Goal: Task Accomplishment & Management: Use online tool/utility

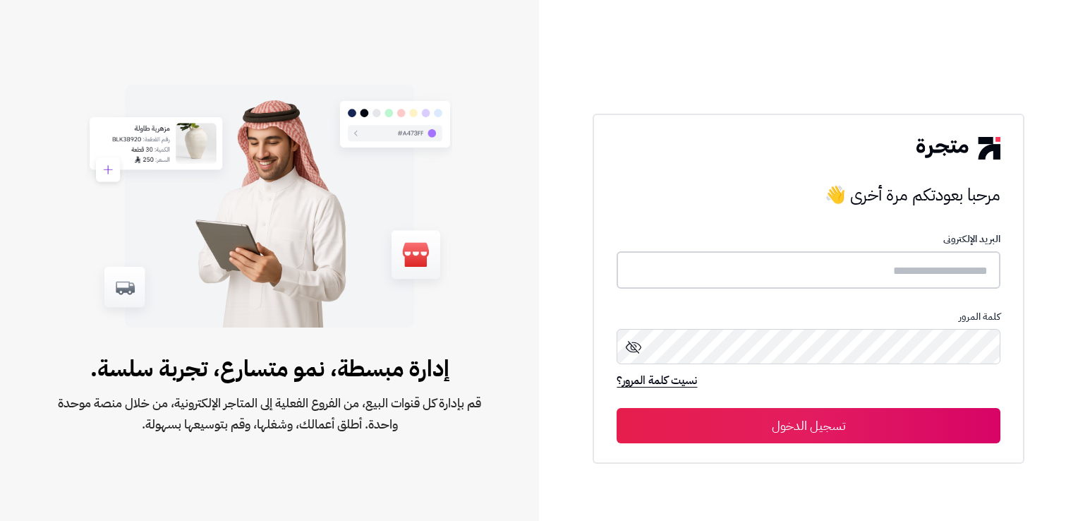
type input "**********"
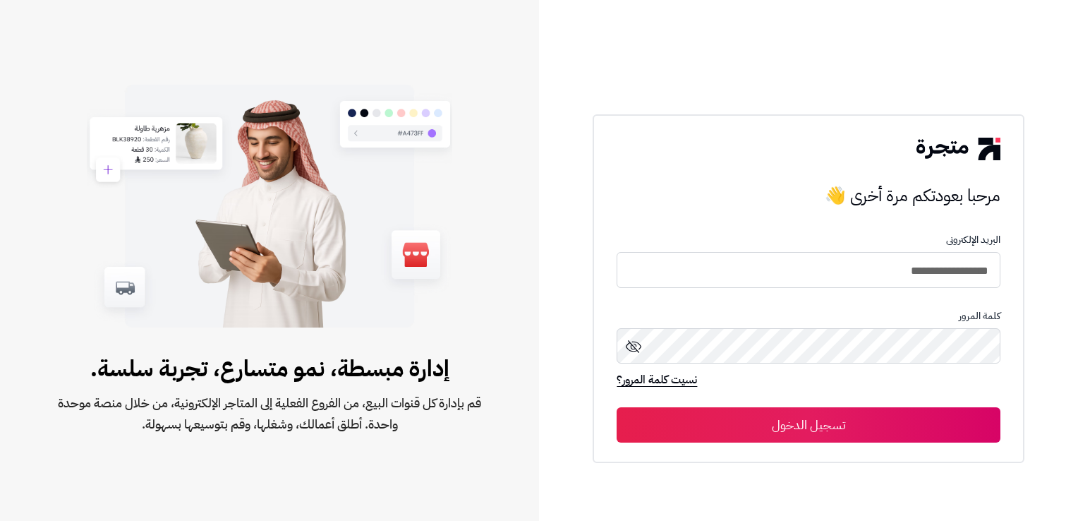
click at [862, 433] on button "تسجيل الدخول" at bounding box center [808, 424] width 383 height 35
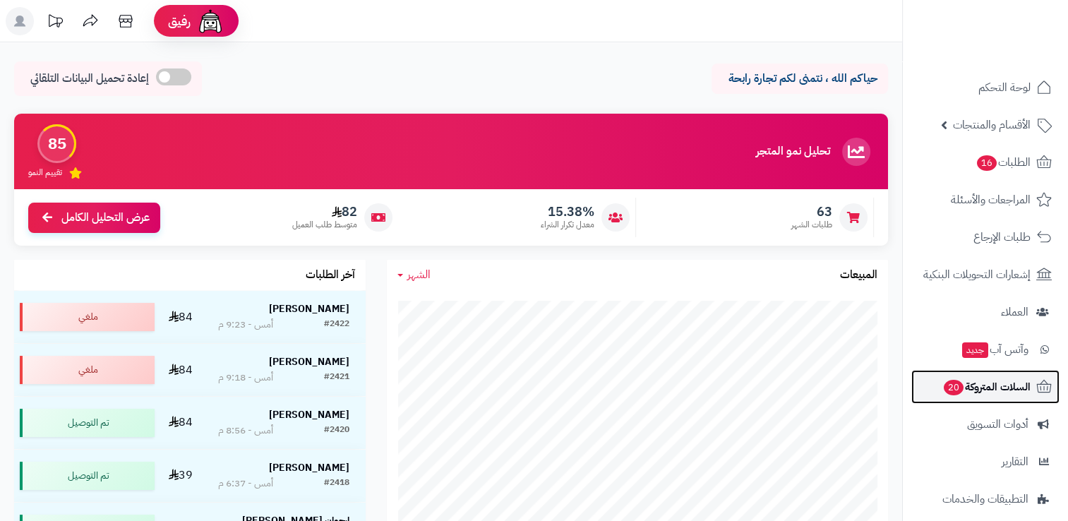
click at [963, 384] on span "20" at bounding box center [954, 388] width 20 height 16
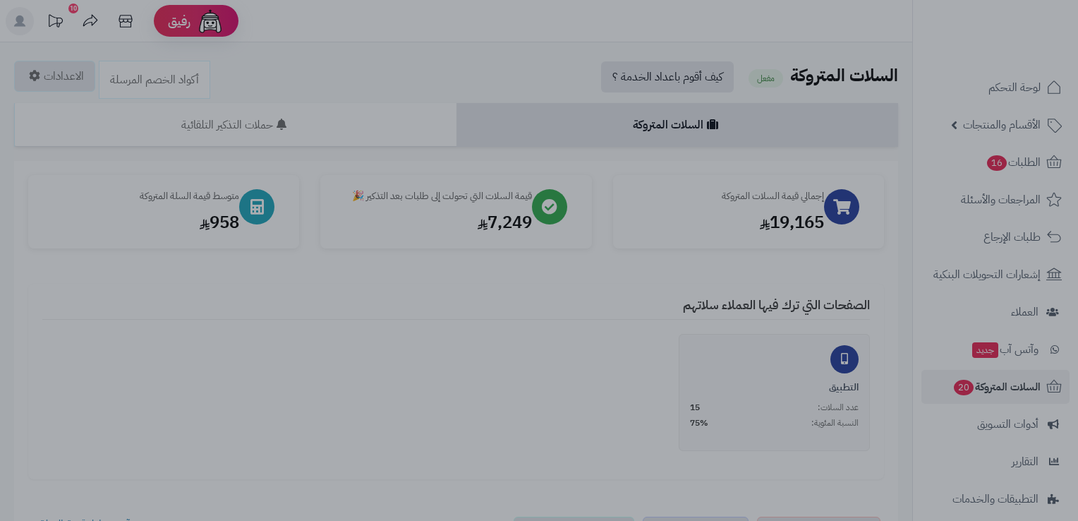
click at [223, 396] on div at bounding box center [539, 260] width 1078 height 521
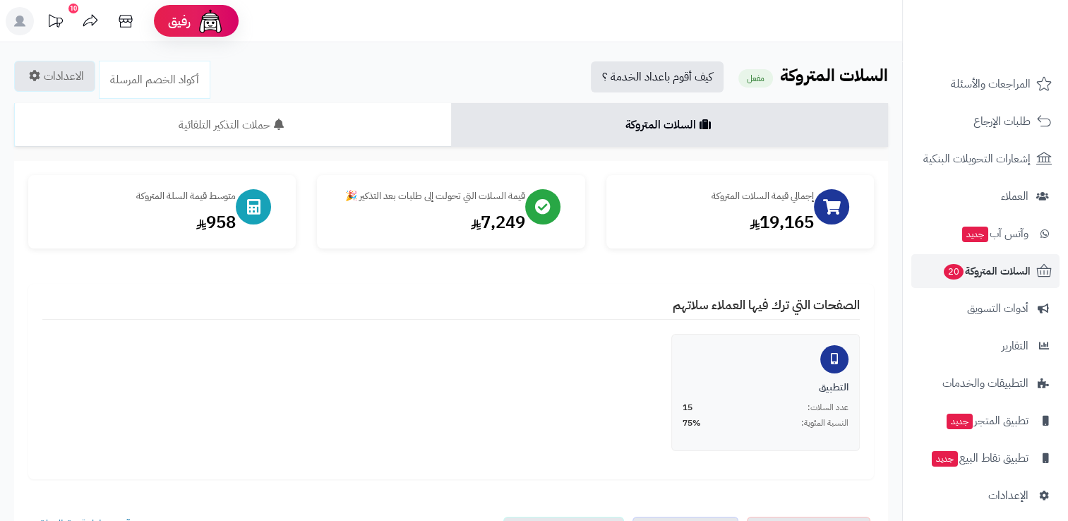
scroll to position [124, 0]
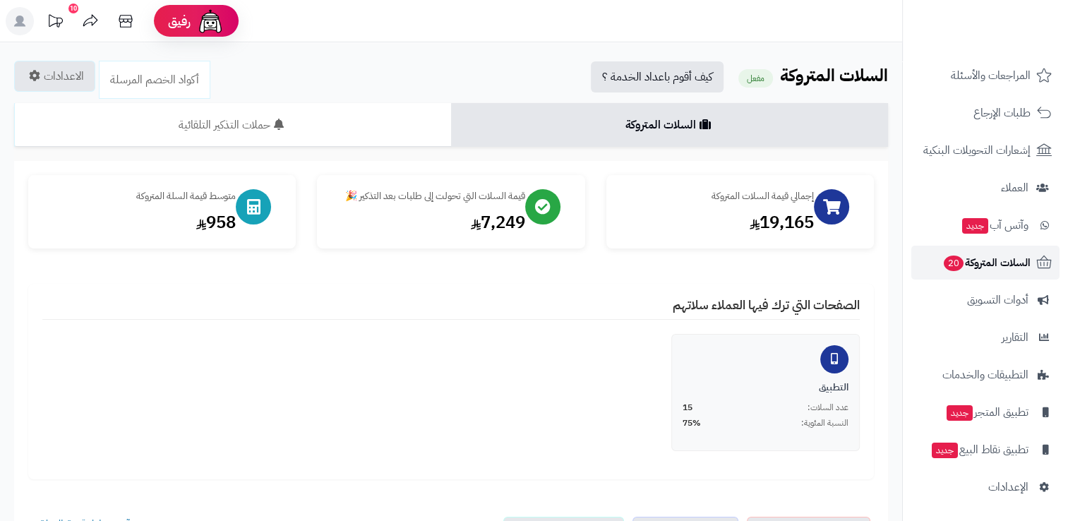
click at [1037, 250] on link "السلات المتروكة 20" at bounding box center [985, 263] width 148 height 34
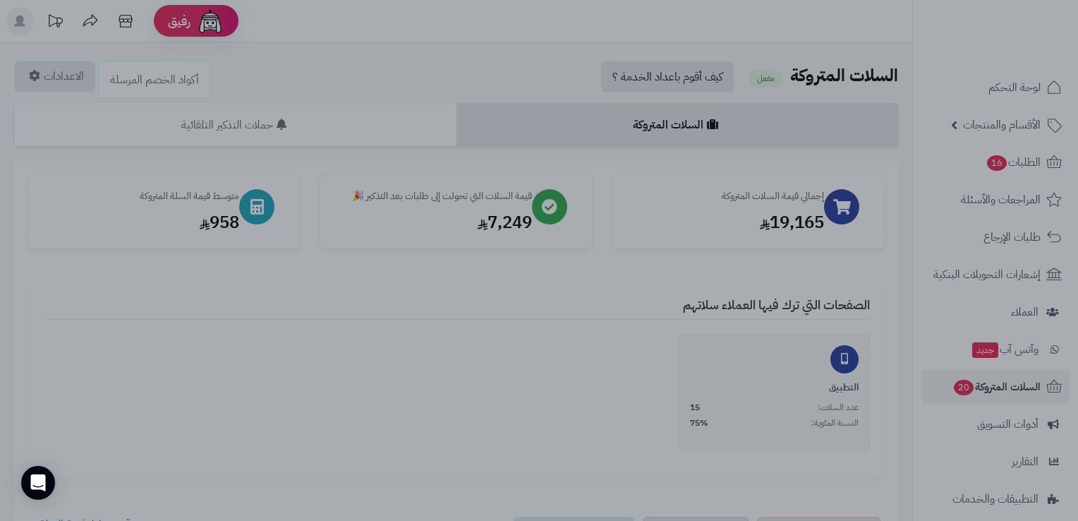
click at [217, 319] on div at bounding box center [539, 260] width 1078 height 521
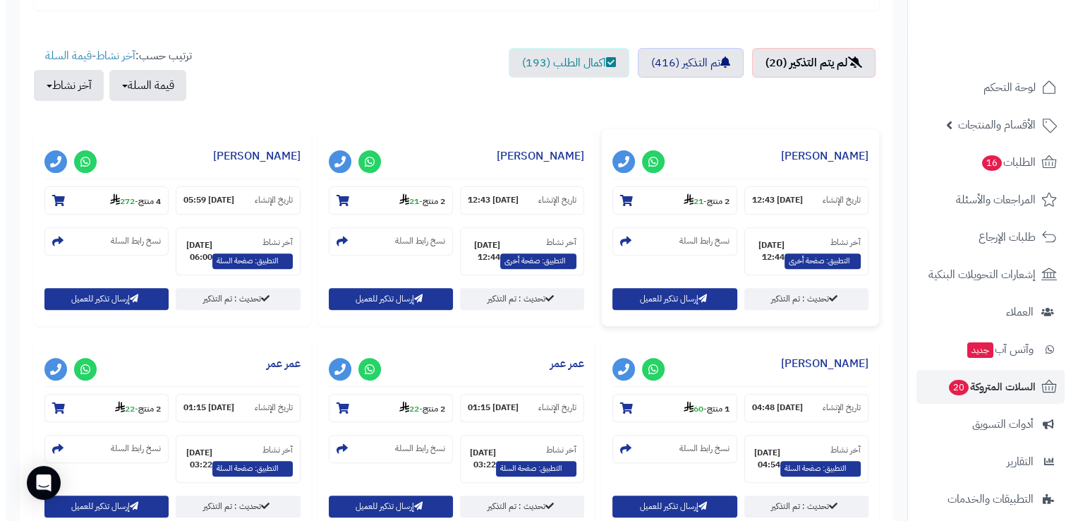
scroll to position [494, 0]
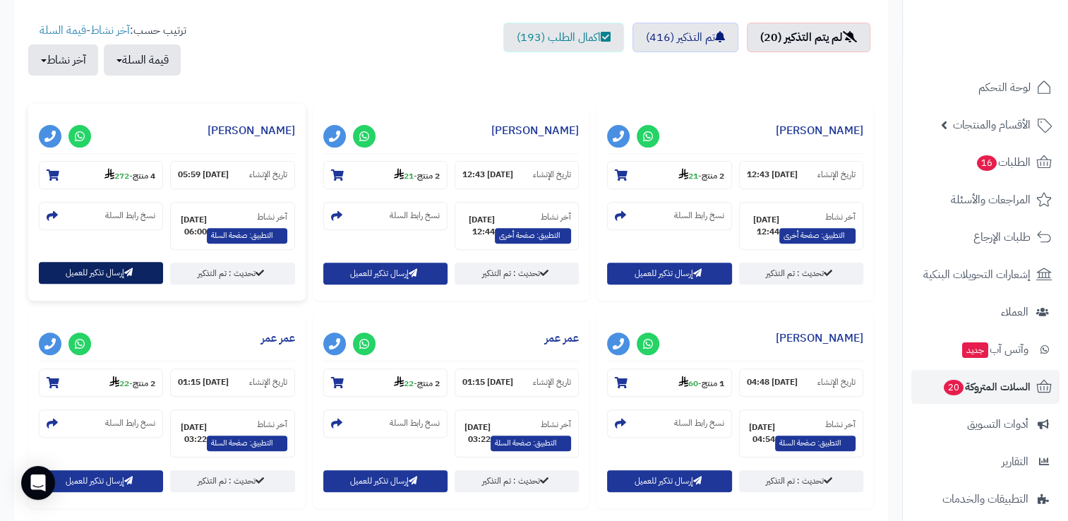
click at [121, 270] on button "إرسال تذكير للعميل" at bounding box center [101, 273] width 124 height 22
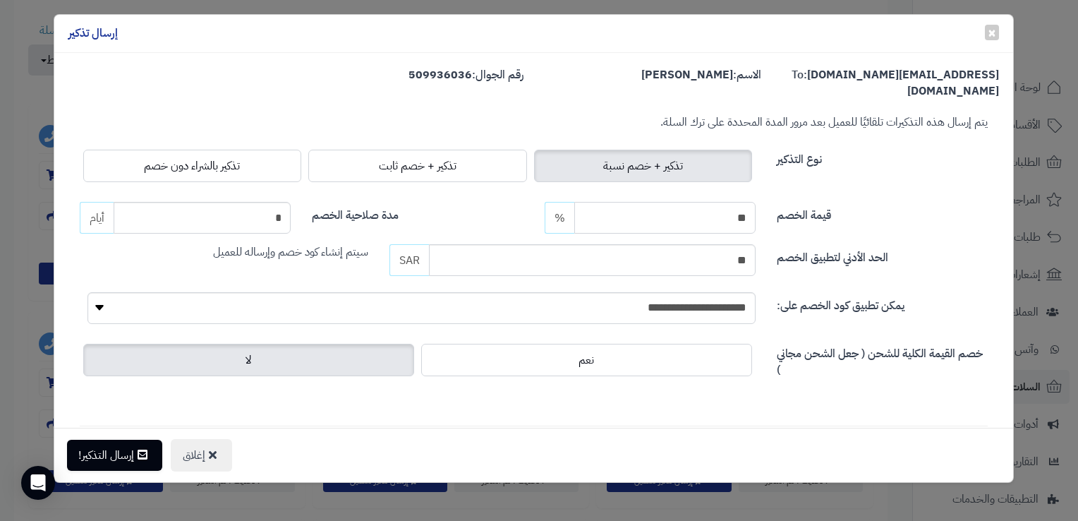
click at [709, 205] on input "**" at bounding box center [664, 218] width 181 height 32
type input "**"
click at [721, 248] on input "**" at bounding box center [592, 260] width 327 height 32
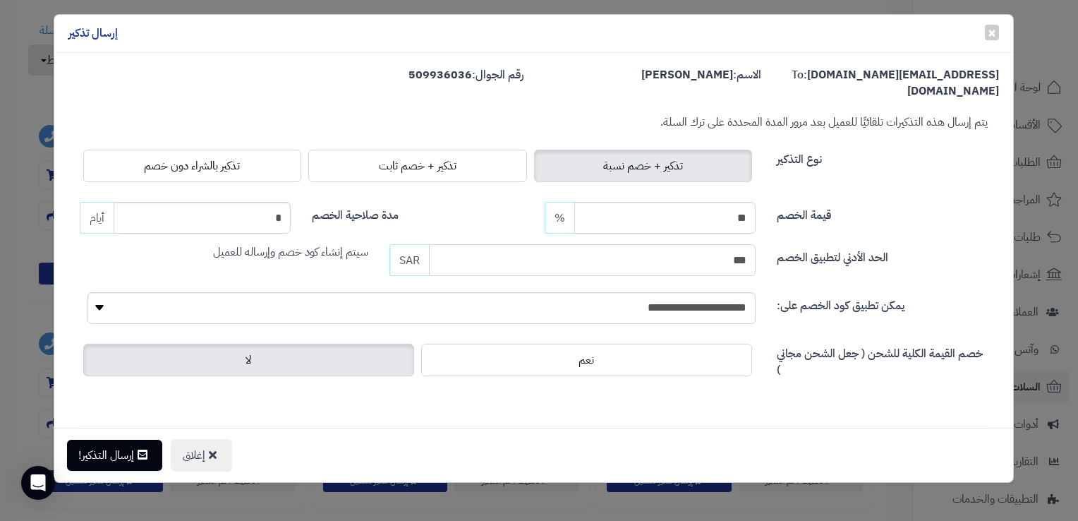
type input "***"
click at [274, 202] on input "*" at bounding box center [202, 218] width 177 height 32
type input "*"
click at [112, 452] on button "إرسال التذكير!" at bounding box center [114, 454] width 95 height 31
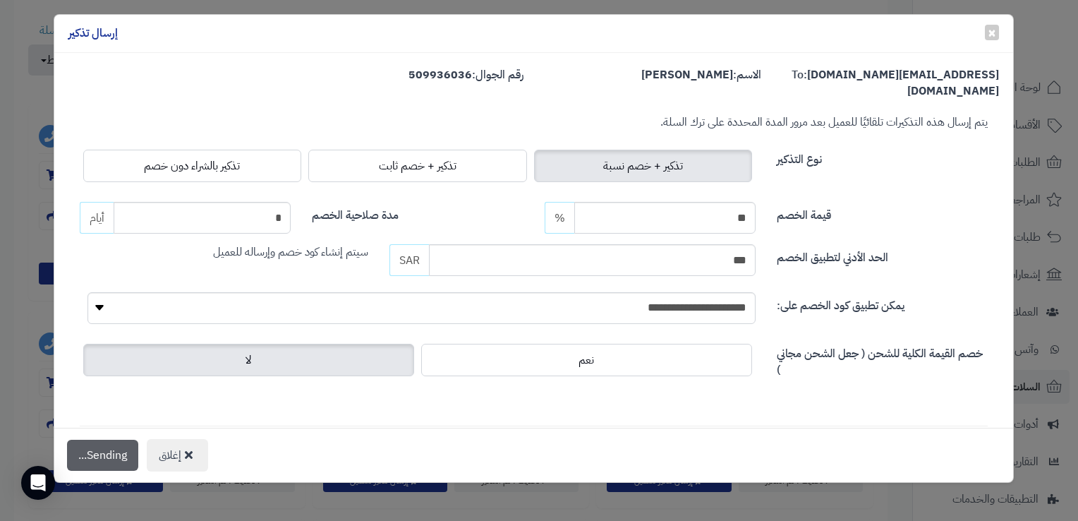
scroll to position [539, 0]
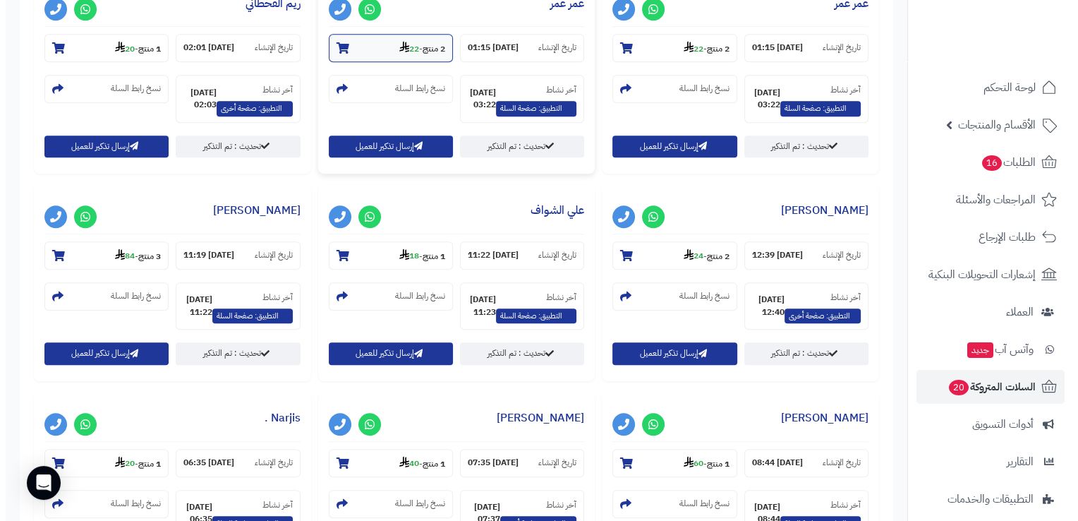
scroll to position [847, 0]
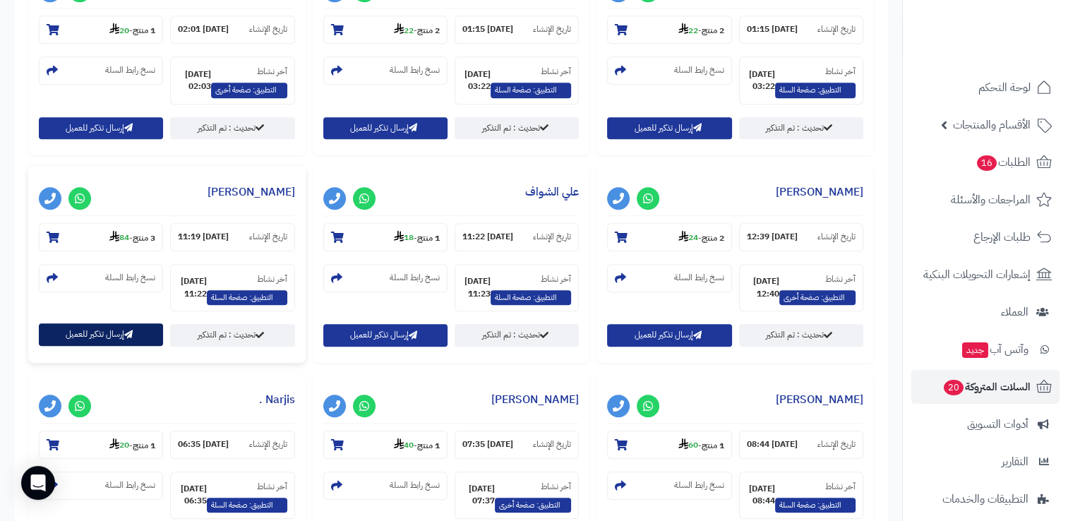
click at [85, 340] on button "إرسال تذكير للعميل" at bounding box center [101, 334] width 124 height 22
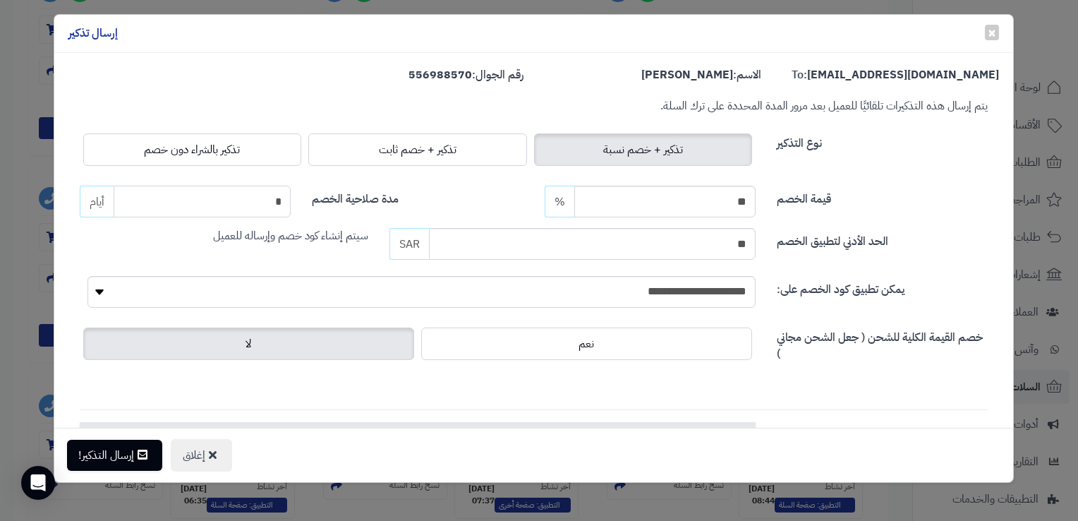
click at [265, 201] on input "*" at bounding box center [202, 202] width 177 height 32
type input "*"
click at [108, 451] on button "إرسال التذكير!" at bounding box center [114, 454] width 95 height 31
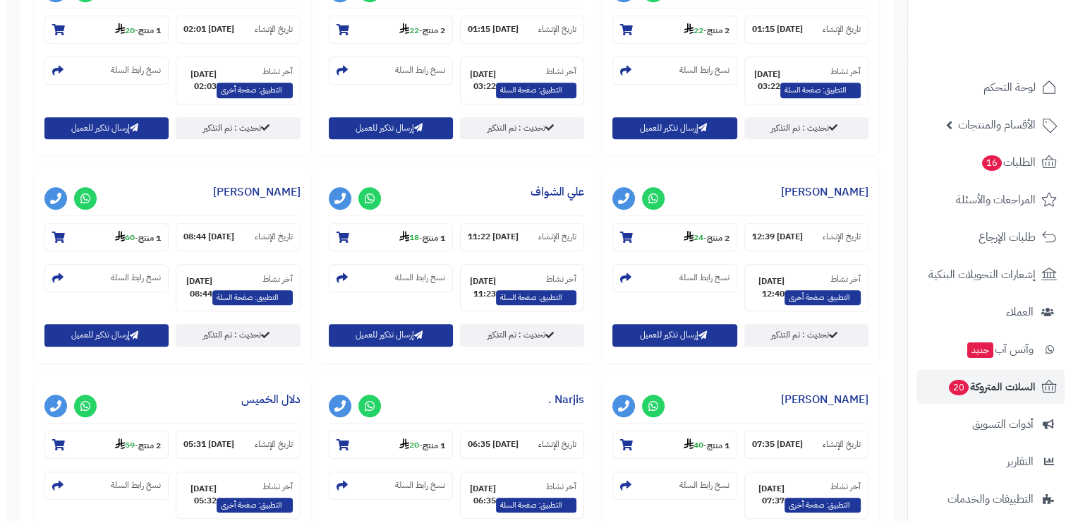
scroll to position [1200, 0]
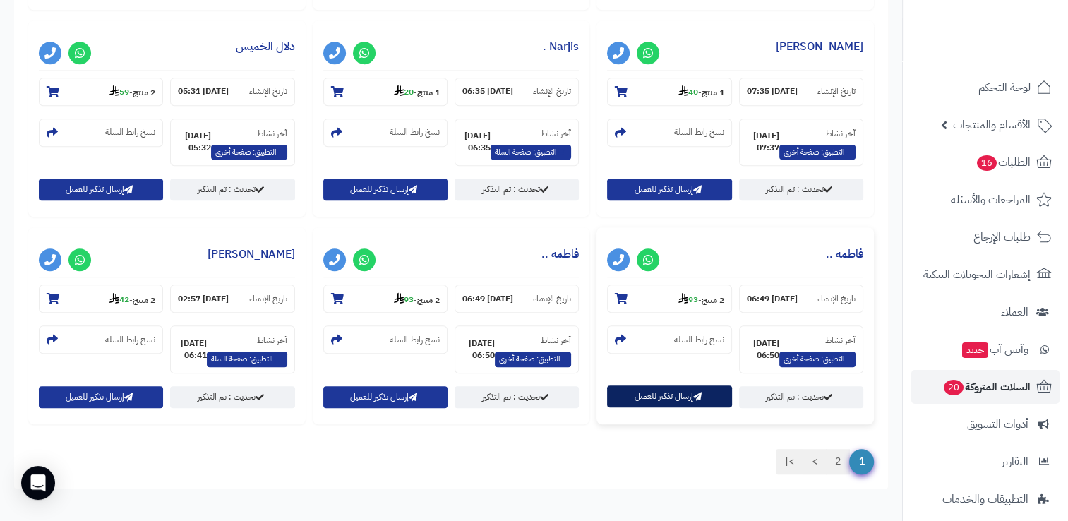
click at [647, 405] on button "إرسال تذكير للعميل" at bounding box center [669, 396] width 124 height 22
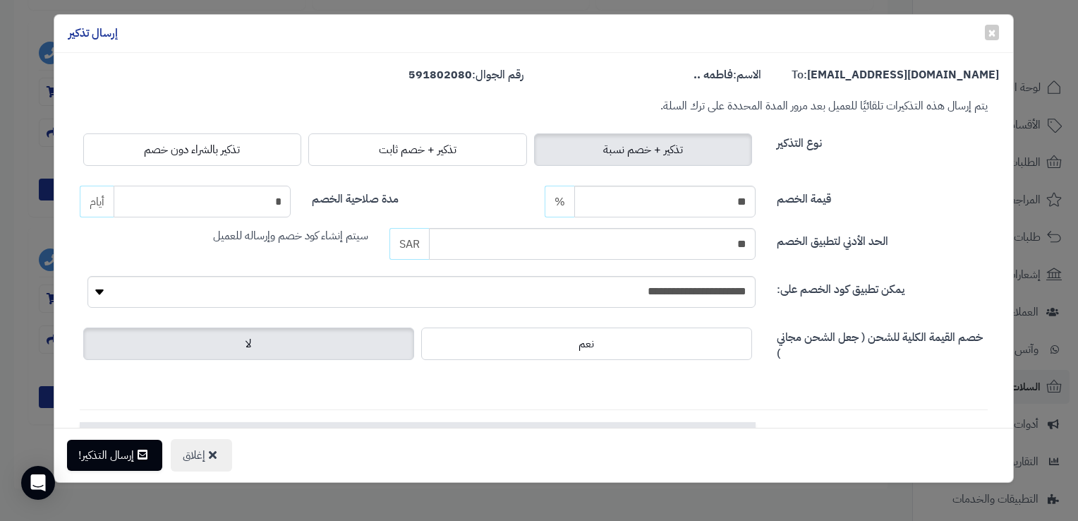
click at [277, 206] on input "*" at bounding box center [202, 202] width 177 height 32
type input "*"
click at [134, 453] on button "إرسال التذكير!" at bounding box center [114, 454] width 95 height 31
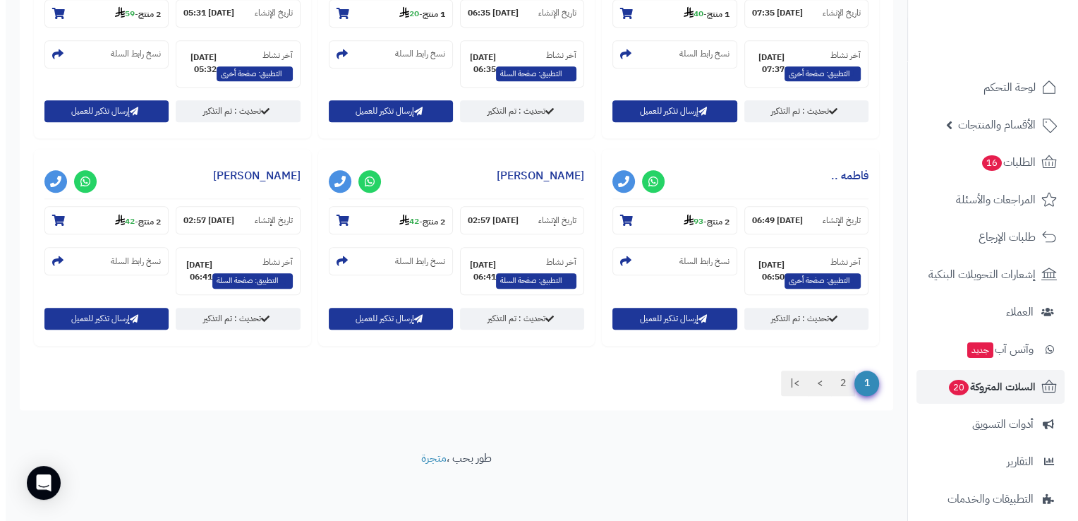
scroll to position [1282, 0]
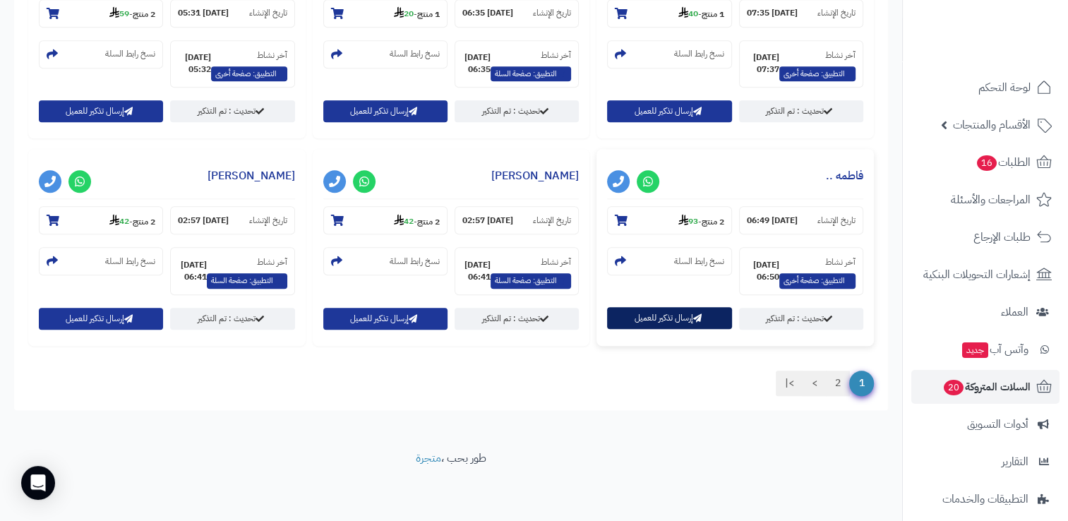
click at [690, 323] on button "إرسال تذكير للعميل" at bounding box center [669, 318] width 124 height 22
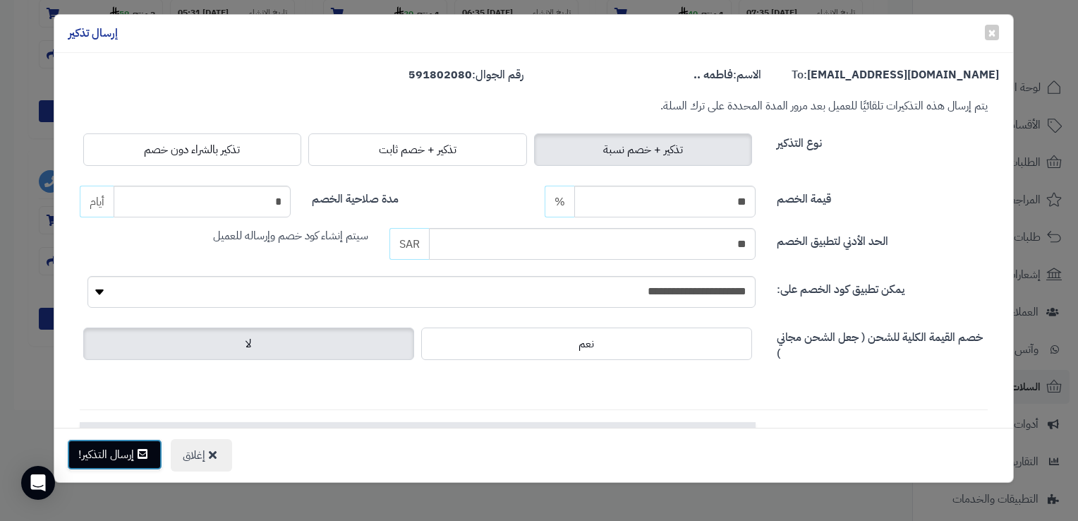
click at [119, 456] on button "إرسال التذكير!" at bounding box center [114, 454] width 95 height 31
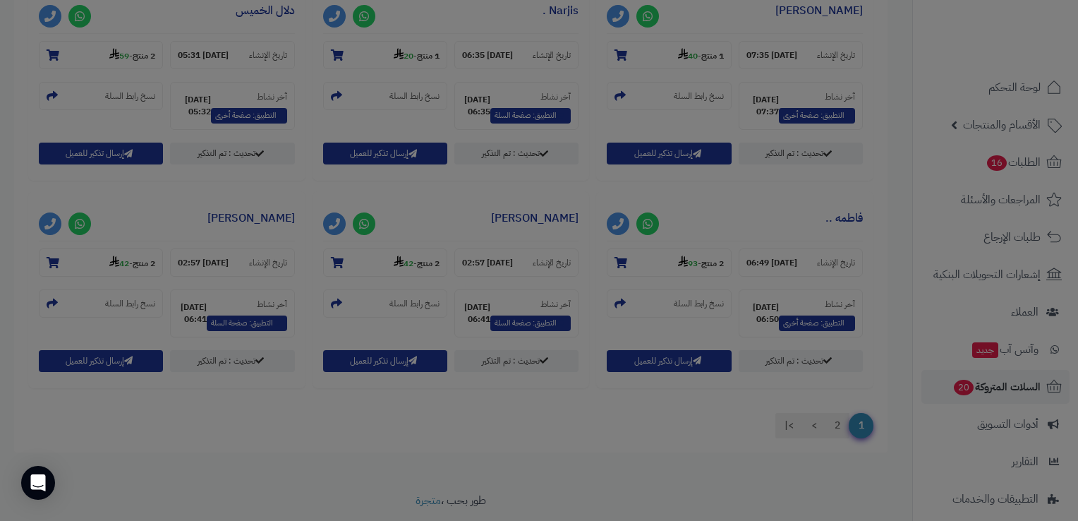
scroll to position [1327, 0]
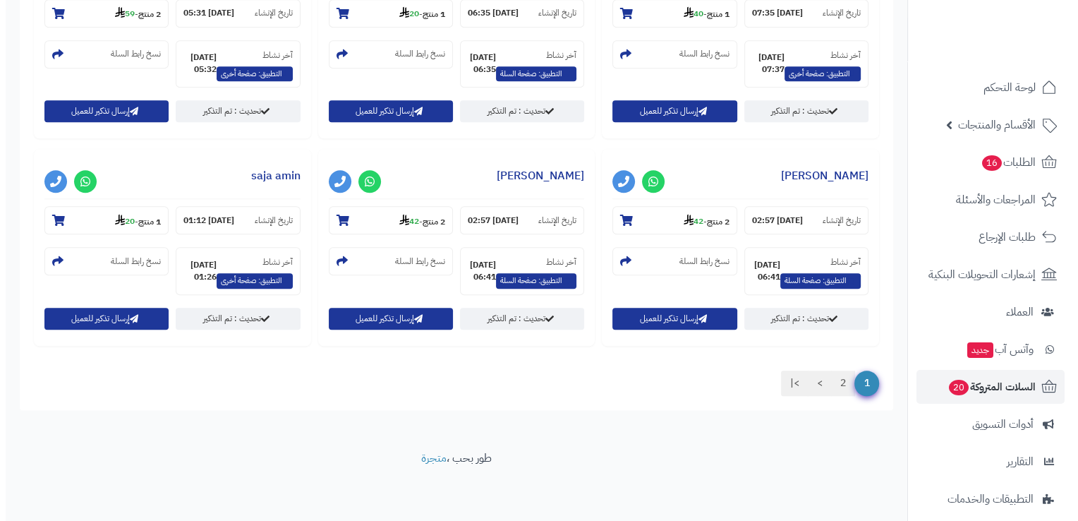
scroll to position [1282, 0]
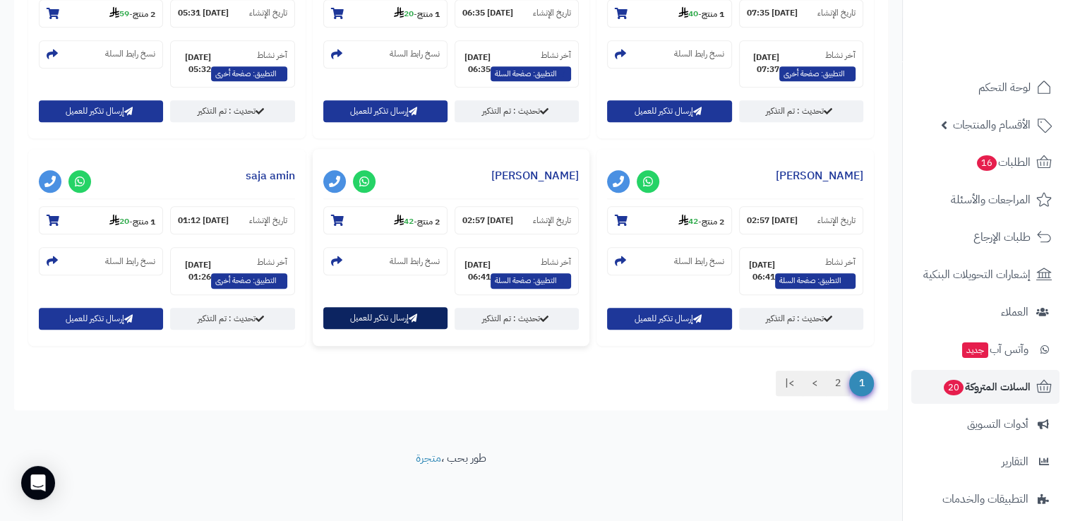
click at [395, 320] on button "إرسال تذكير للعميل" at bounding box center [385, 318] width 124 height 22
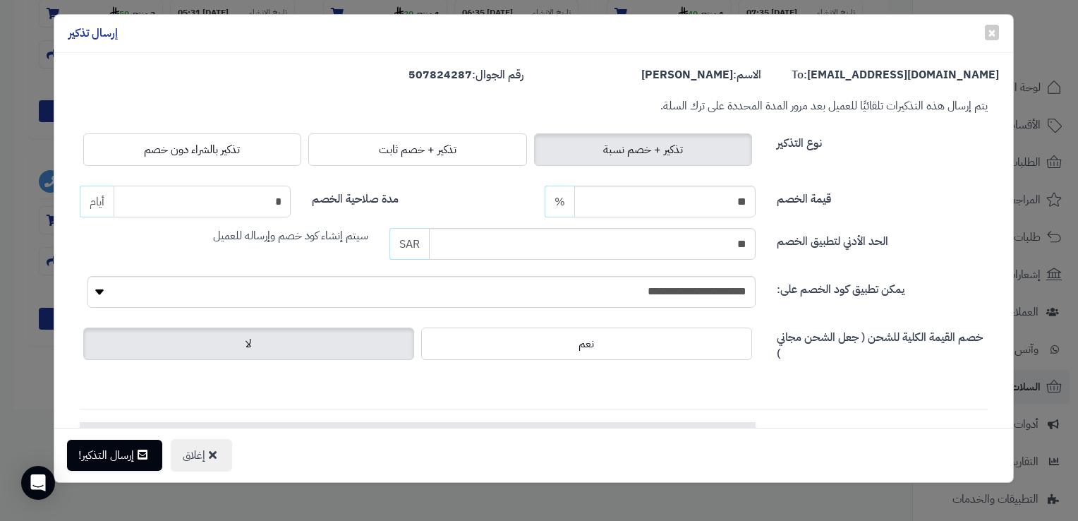
click at [268, 207] on input "*" at bounding box center [202, 202] width 177 height 32
type input "*"
click at [124, 451] on button "إرسال التذكير!" at bounding box center [114, 454] width 95 height 31
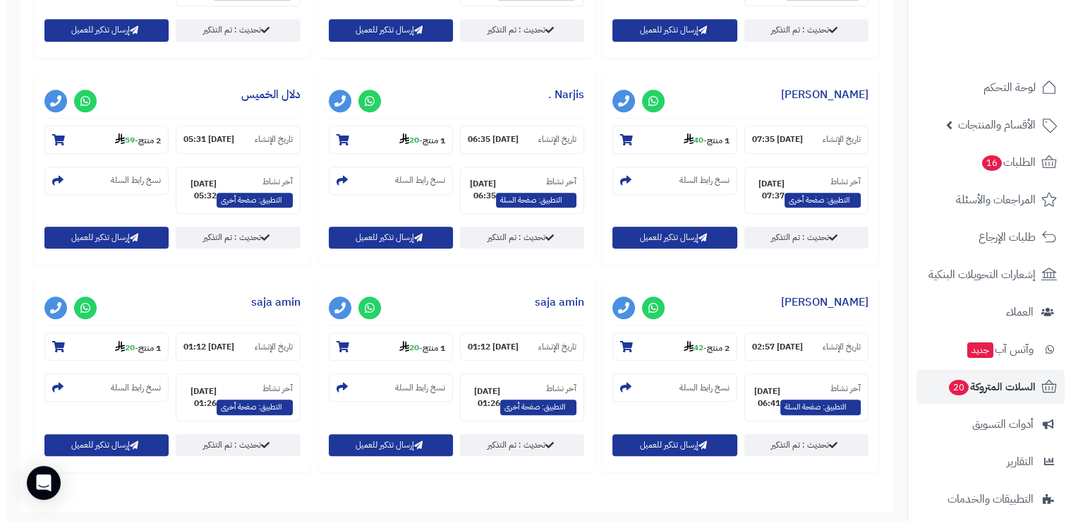
scroll to position [1116, 0]
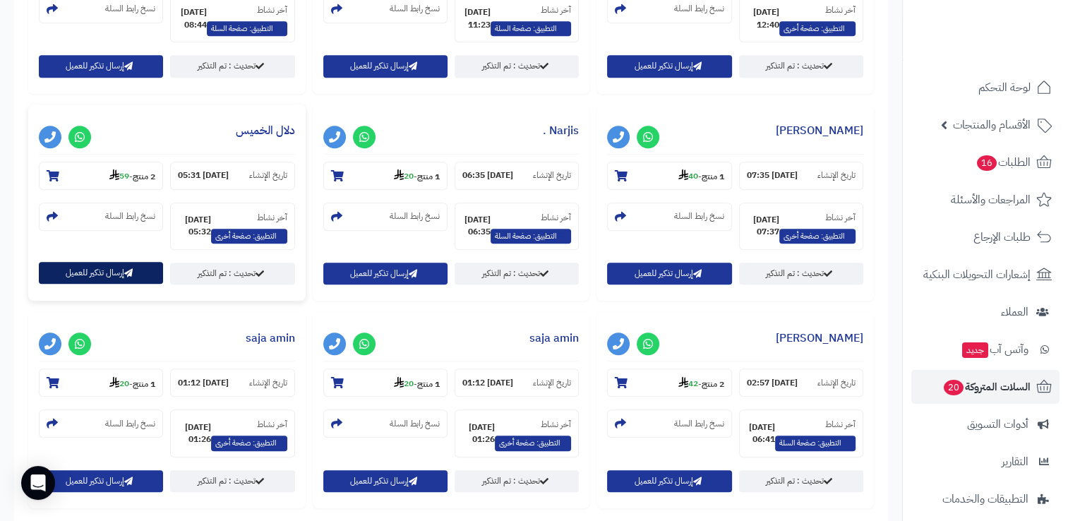
click at [121, 275] on button "إرسال تذكير للعميل" at bounding box center [101, 273] width 124 height 22
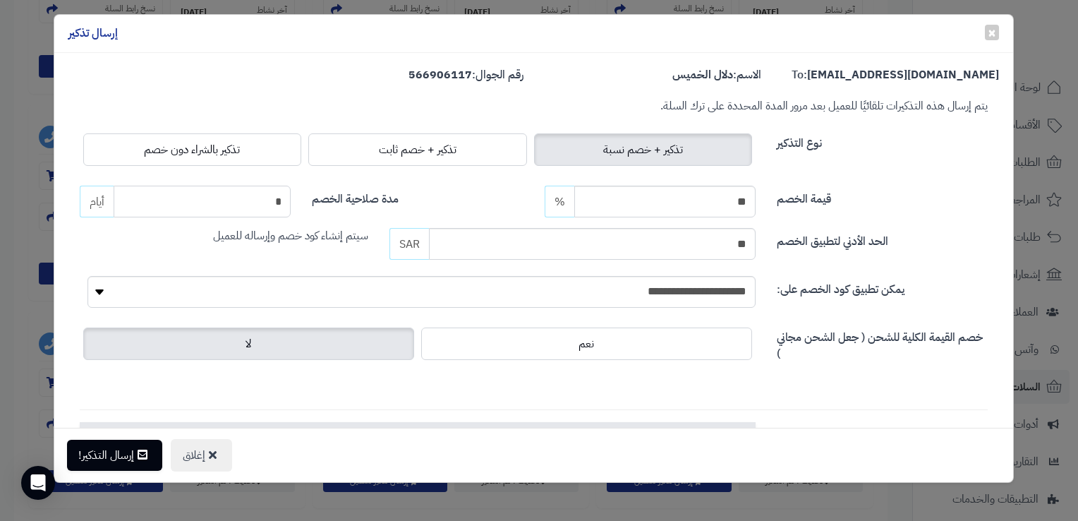
click at [269, 203] on input "*" at bounding box center [202, 202] width 177 height 32
type input "*"
click at [736, 193] on input "**" at bounding box center [664, 202] width 181 height 32
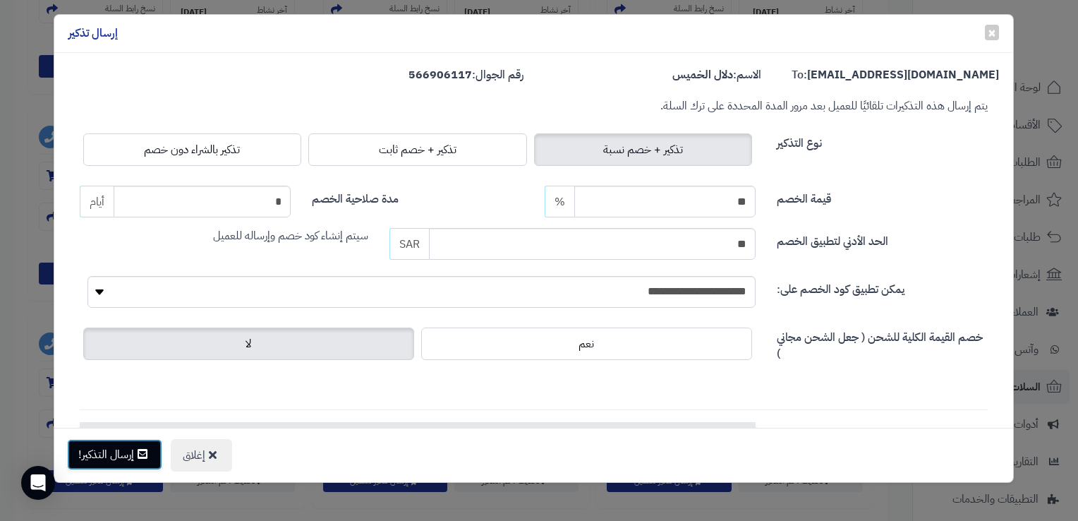
click at [117, 448] on button "إرسال التذكير!" at bounding box center [114, 454] width 95 height 31
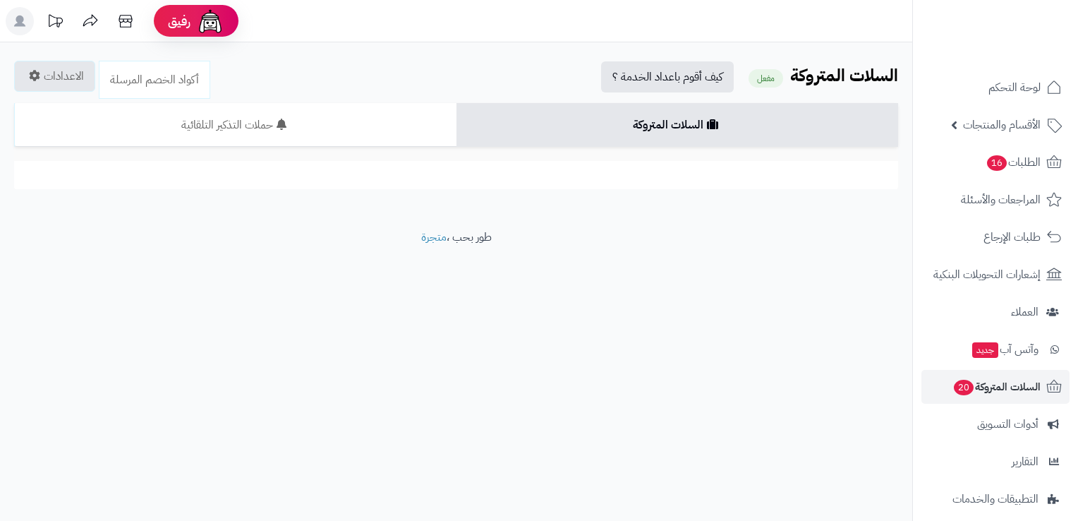
scroll to position [1116, 0]
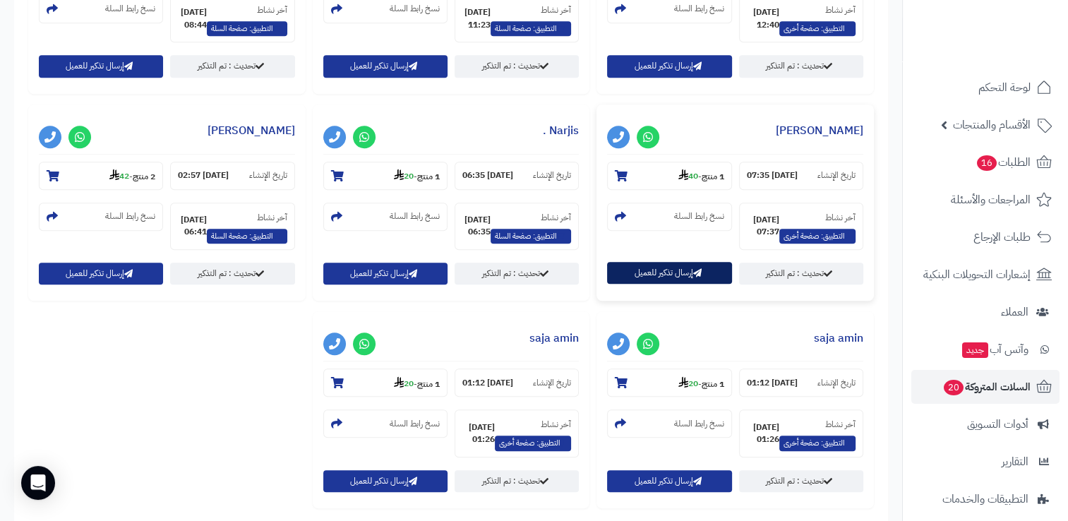
click at [693, 284] on button "إرسال تذكير للعميل" at bounding box center [669, 273] width 124 height 22
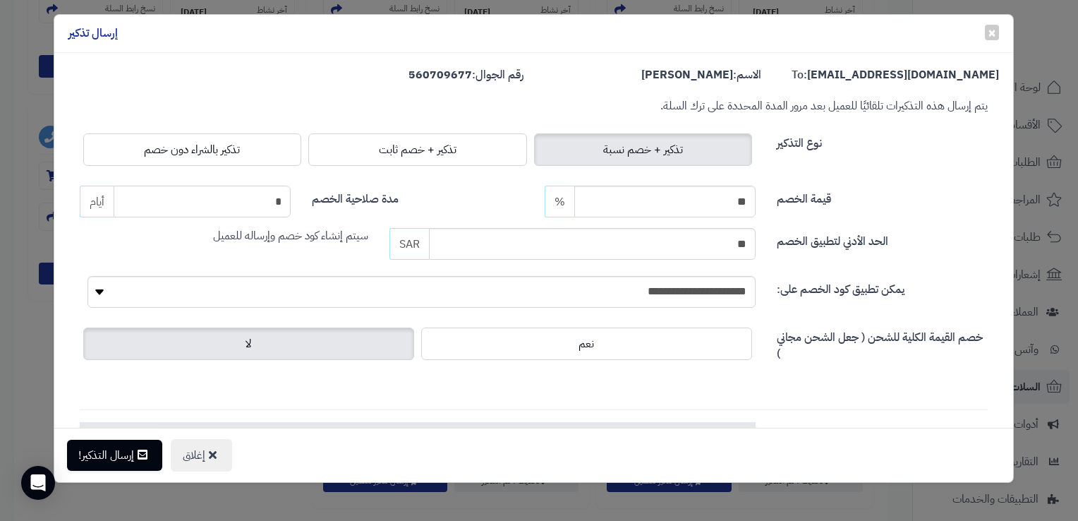
click at [264, 199] on input "*" at bounding box center [202, 202] width 177 height 32
type input "*"
click at [112, 454] on button "إرسال التذكير!" at bounding box center [114, 454] width 95 height 31
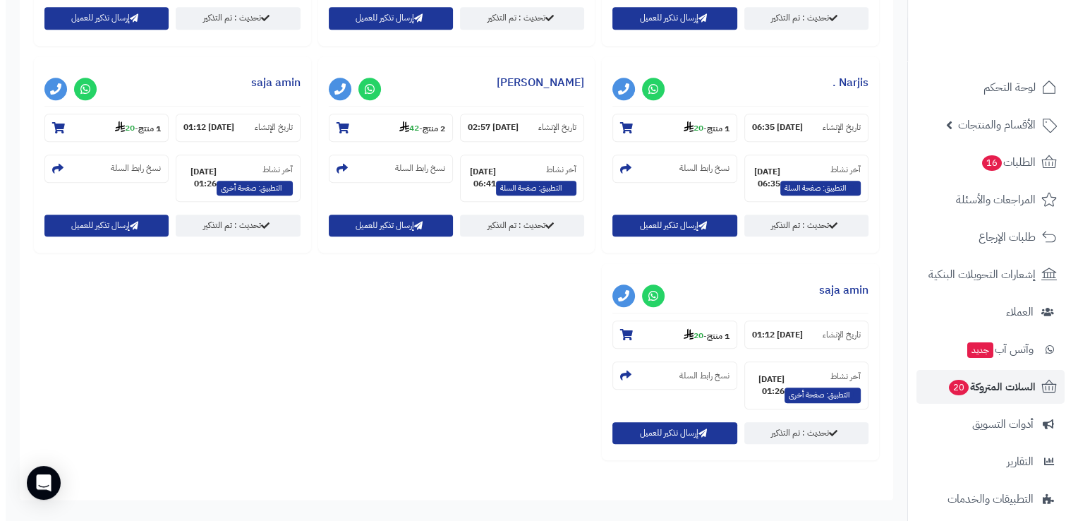
scroll to position [1257, 0]
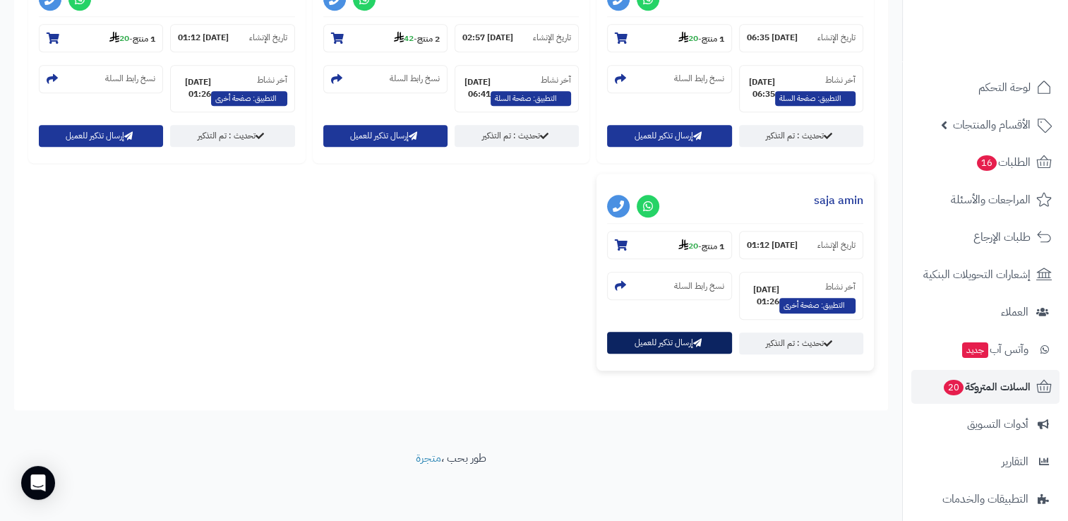
click at [692, 347] on button "إرسال تذكير للعميل" at bounding box center [669, 343] width 124 height 22
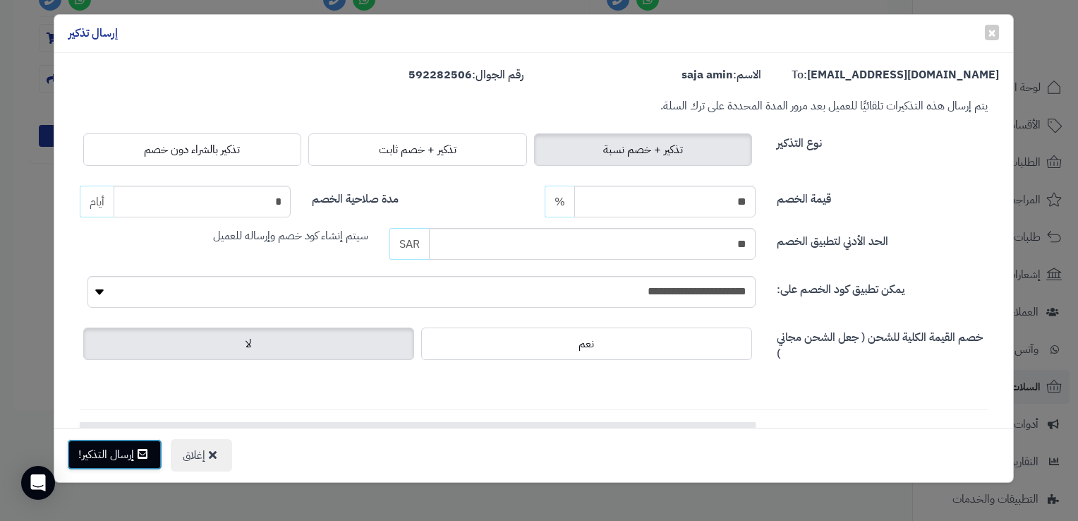
click at [136, 454] on button "إرسال التذكير!" at bounding box center [114, 454] width 95 height 31
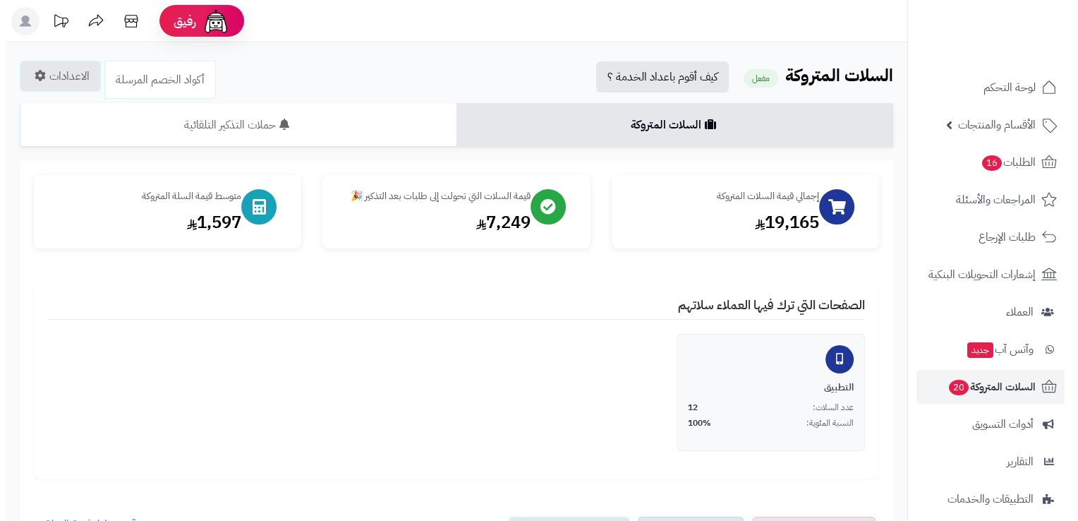
scroll to position [1049, 0]
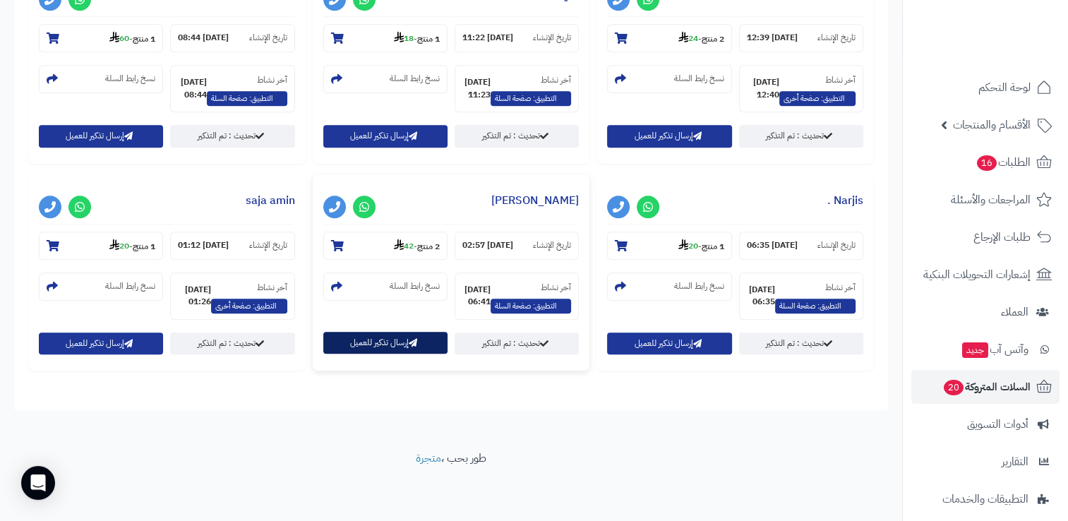
click at [361, 339] on button "إرسال تذكير للعميل" at bounding box center [385, 343] width 124 height 22
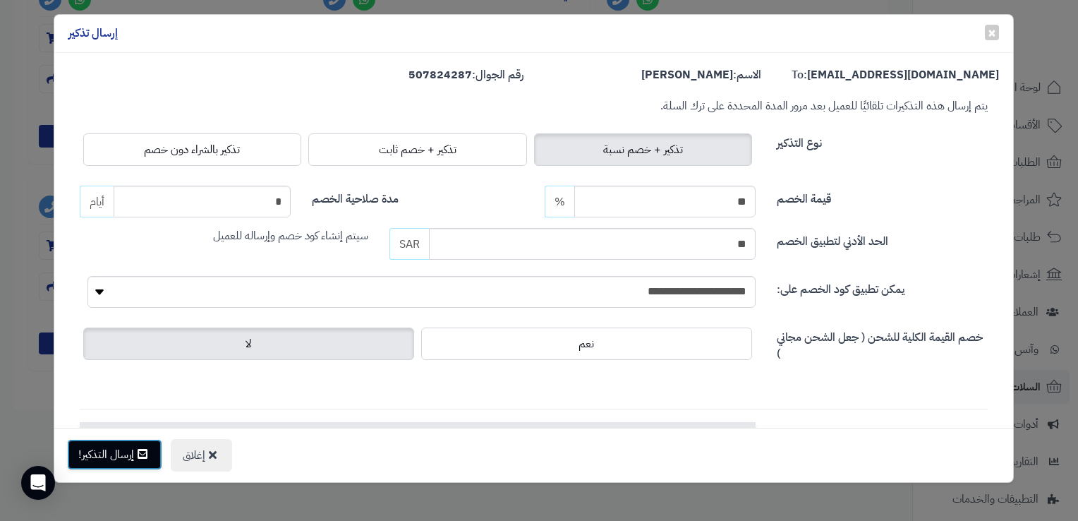
click at [123, 453] on button "إرسال التذكير!" at bounding box center [114, 454] width 95 height 31
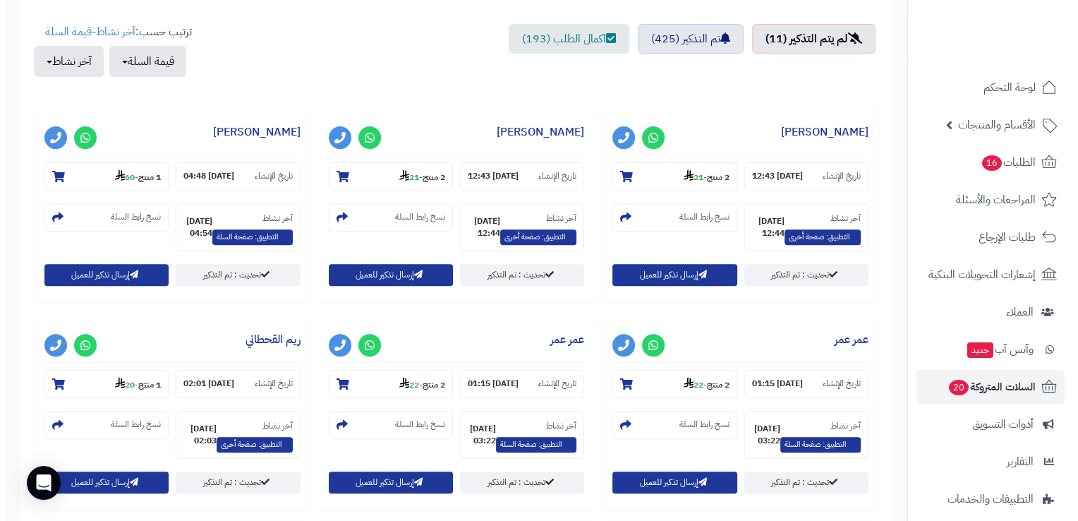
scroll to position [494, 0]
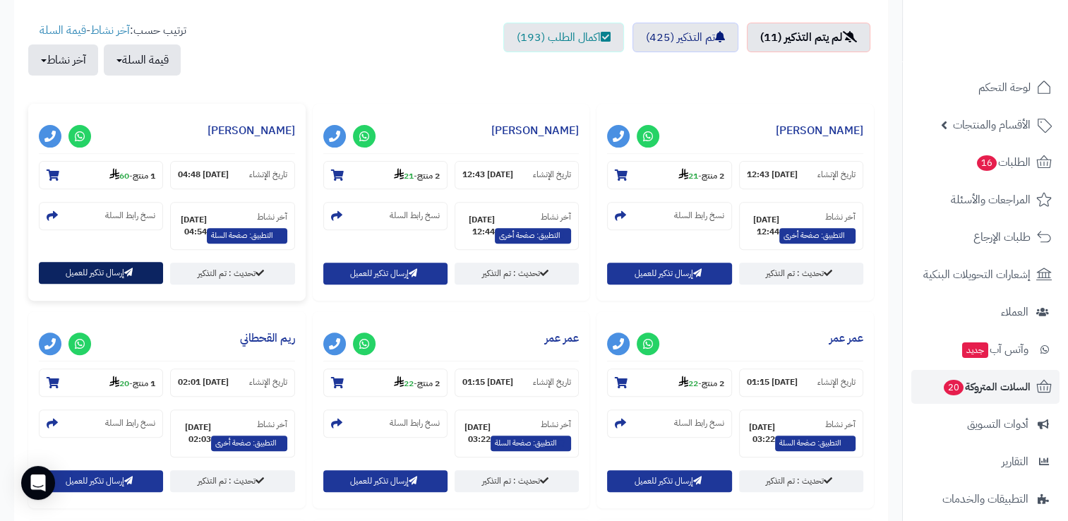
click at [68, 281] on button "إرسال تذكير للعميل" at bounding box center [101, 273] width 124 height 22
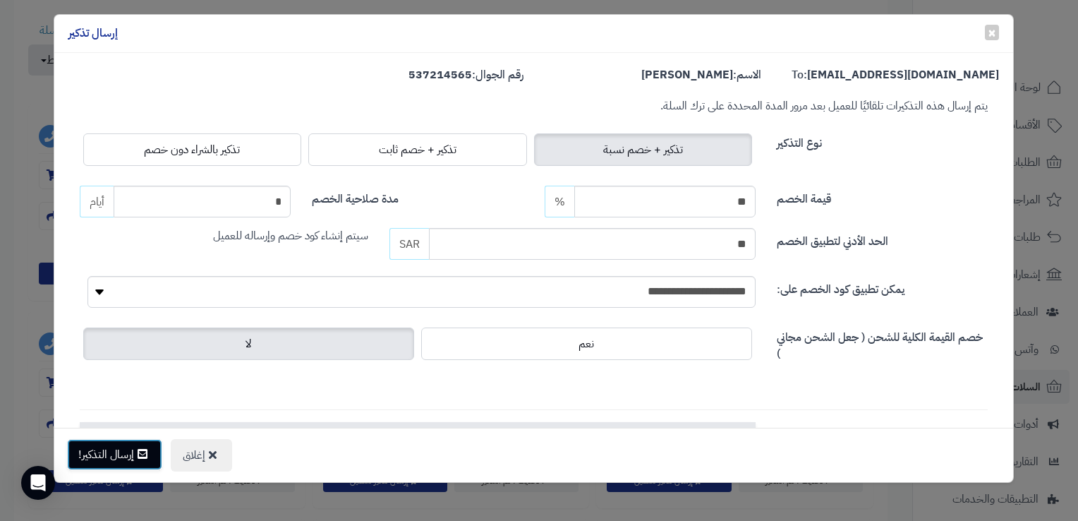
click at [118, 456] on button "إرسال التذكير!" at bounding box center [114, 454] width 95 height 31
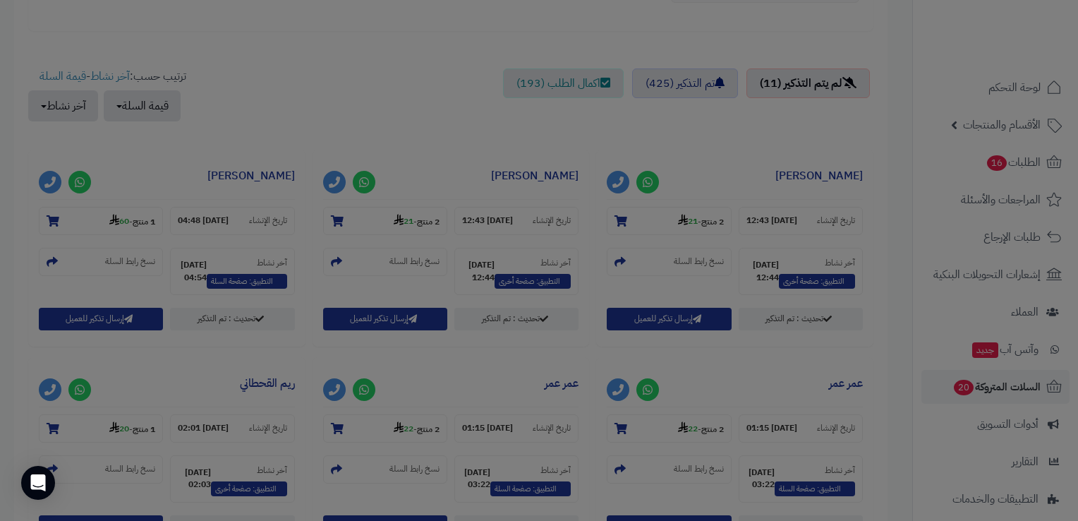
scroll to position [539, 0]
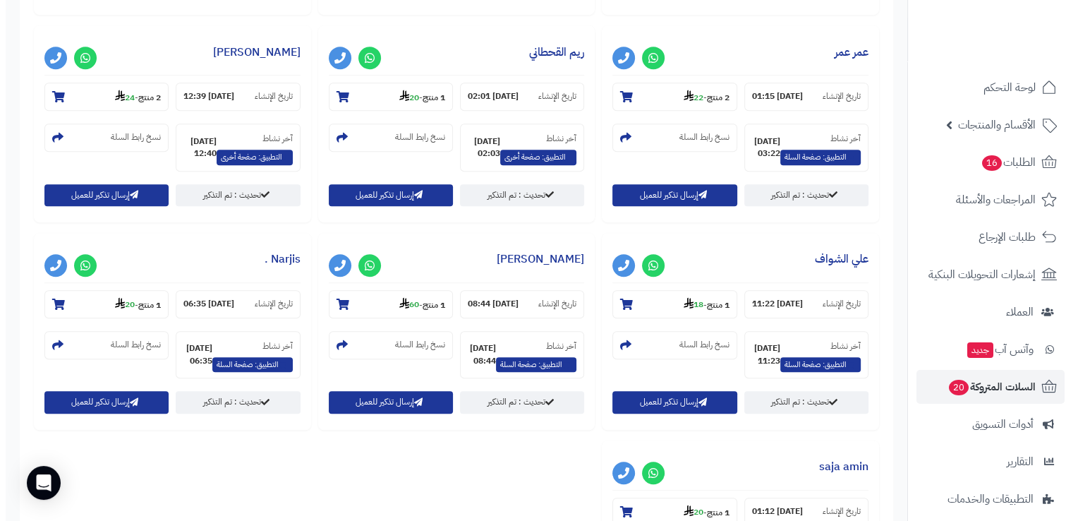
scroll to position [847, 0]
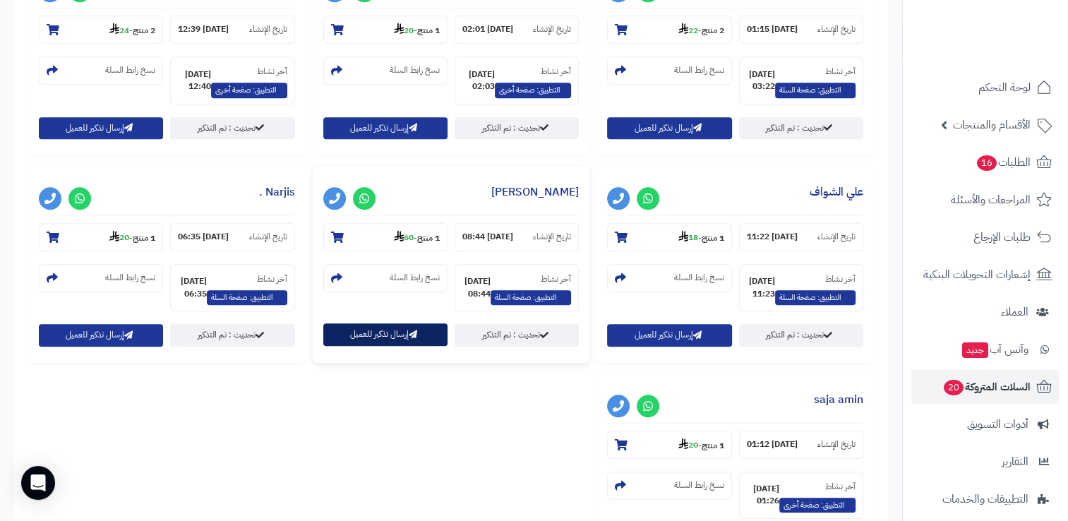
click at [397, 335] on button "إرسال تذكير للعميل" at bounding box center [385, 334] width 124 height 22
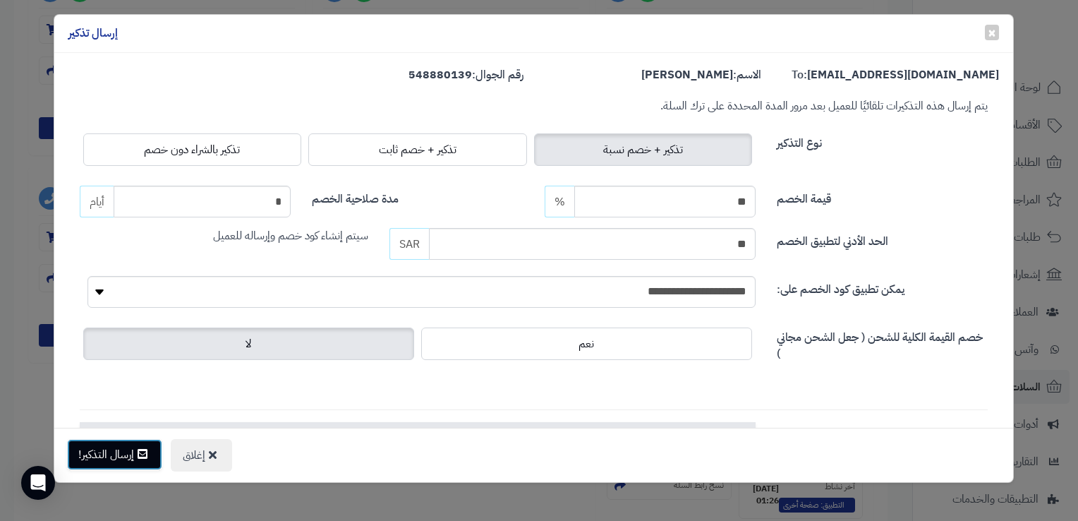
click at [134, 452] on button "إرسال التذكير!" at bounding box center [114, 454] width 95 height 31
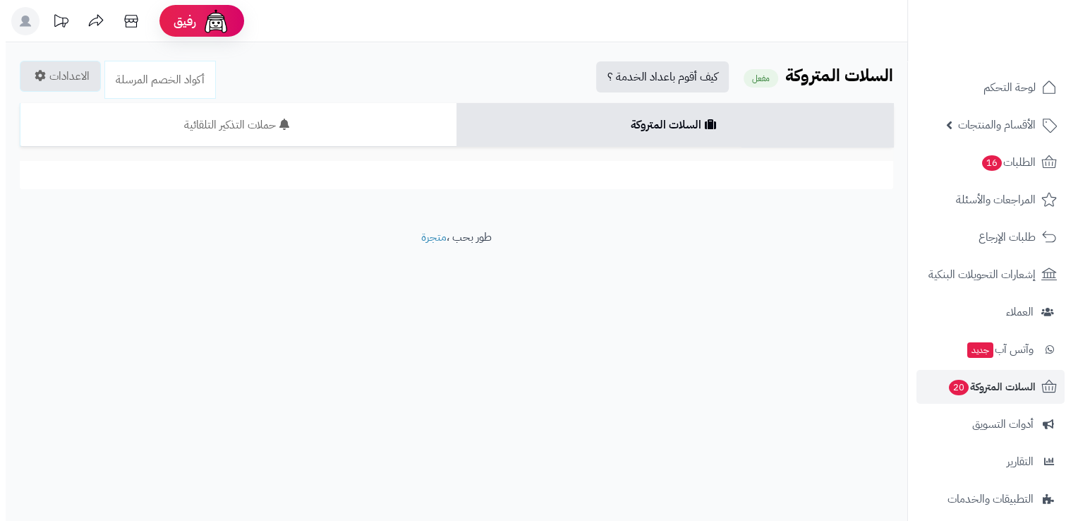
scroll to position [840, 0]
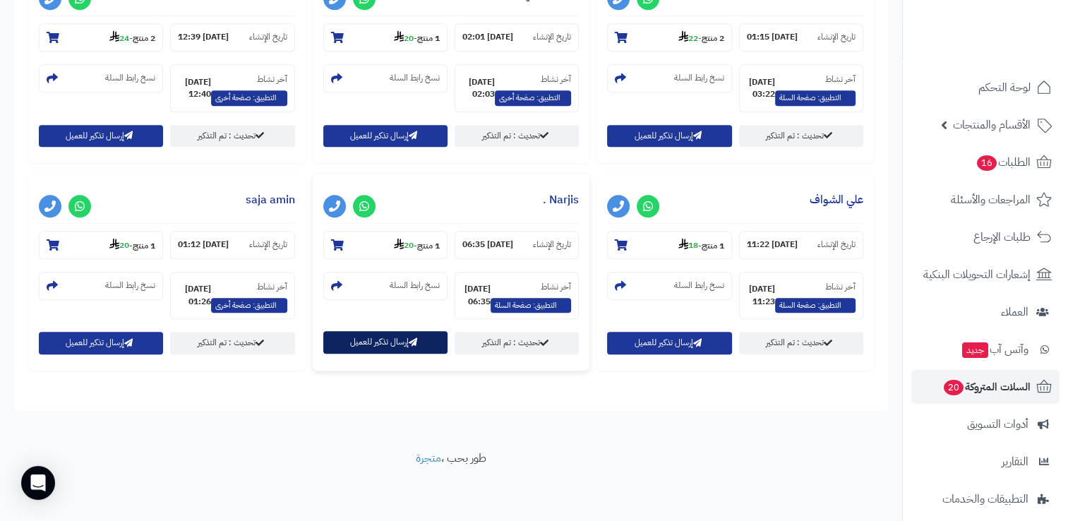
click at [411, 344] on icon "button" at bounding box center [413, 342] width 8 height 8
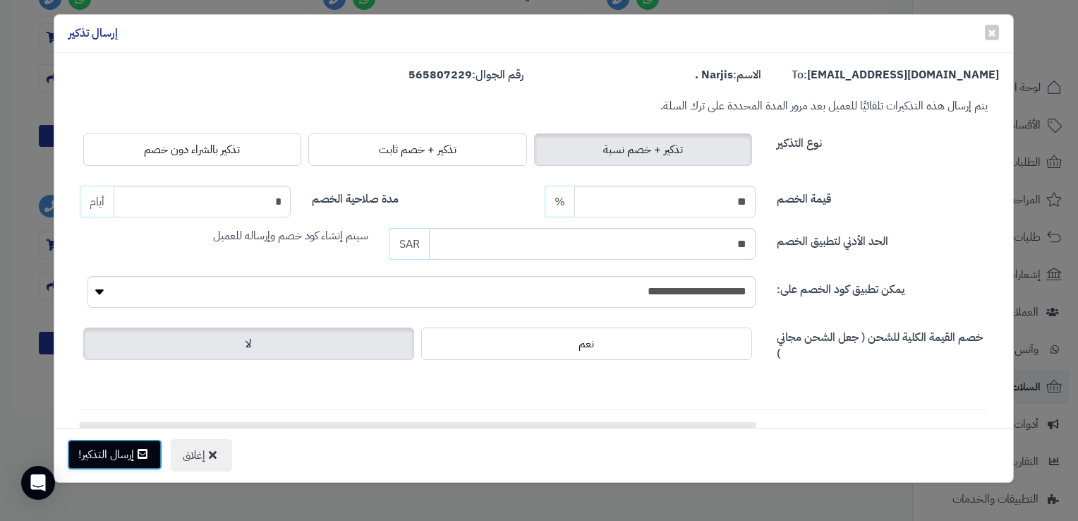
click at [147, 450] on icon at bounding box center [143, 453] width 10 height 11
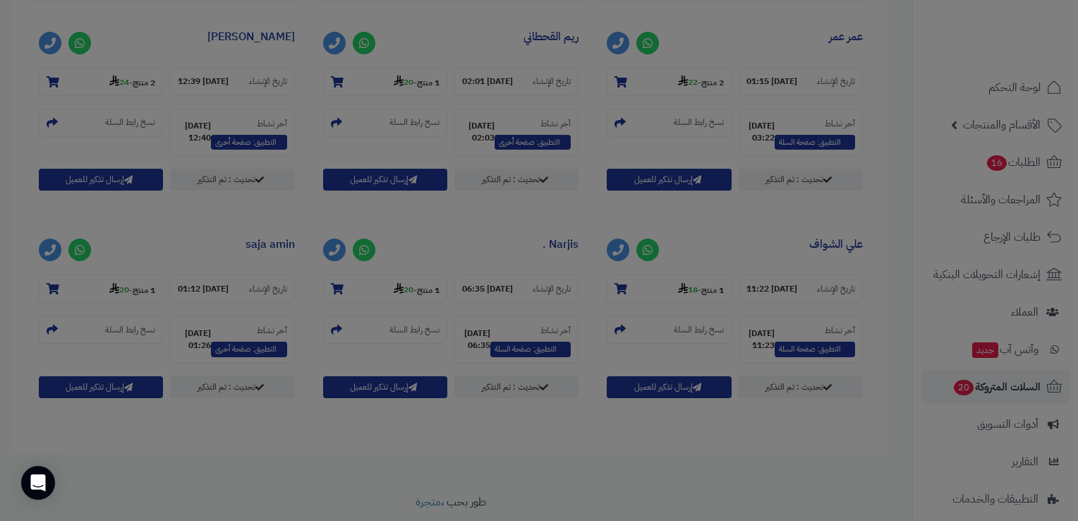
scroll to position [886, 0]
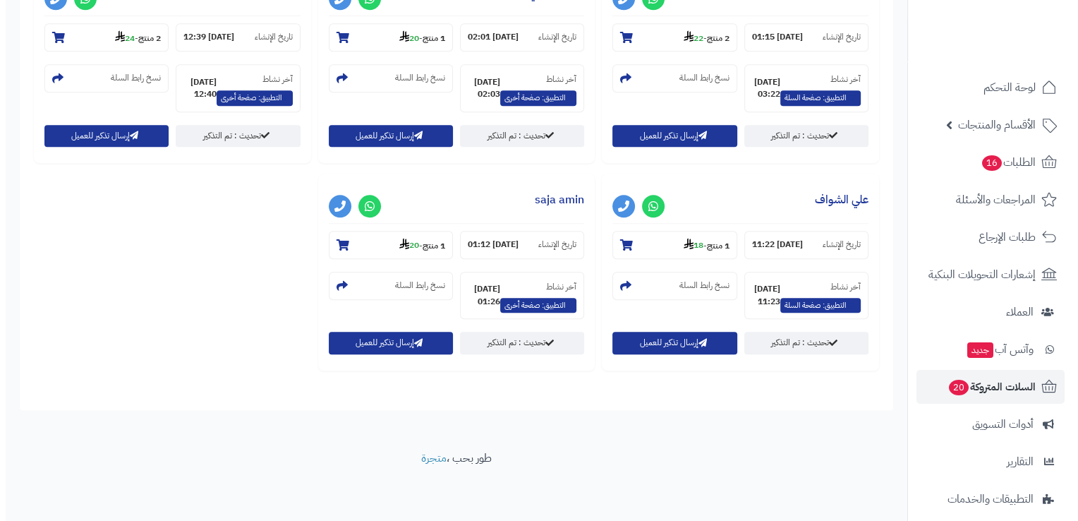
scroll to position [840, 0]
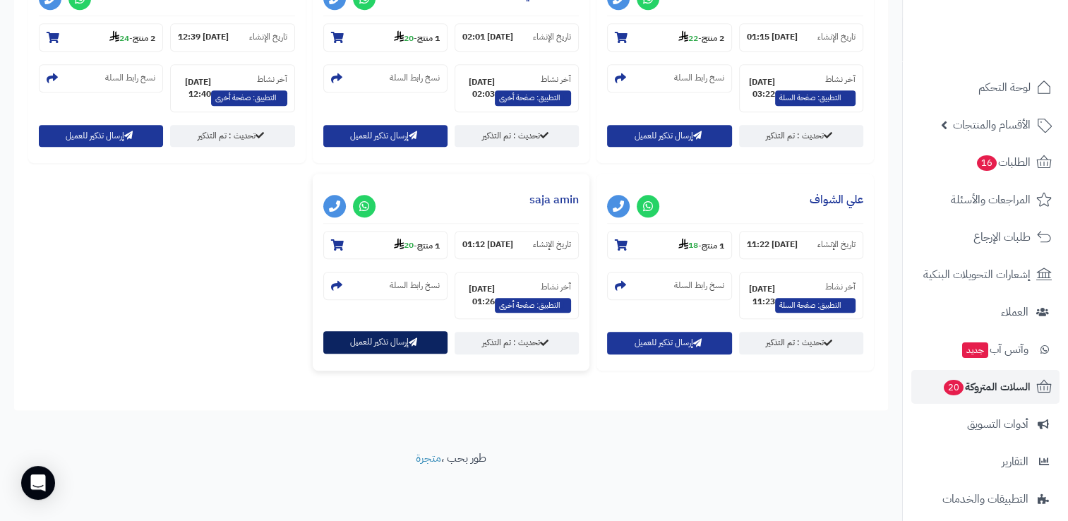
click at [402, 343] on button "إرسال تذكير للعميل" at bounding box center [385, 342] width 124 height 22
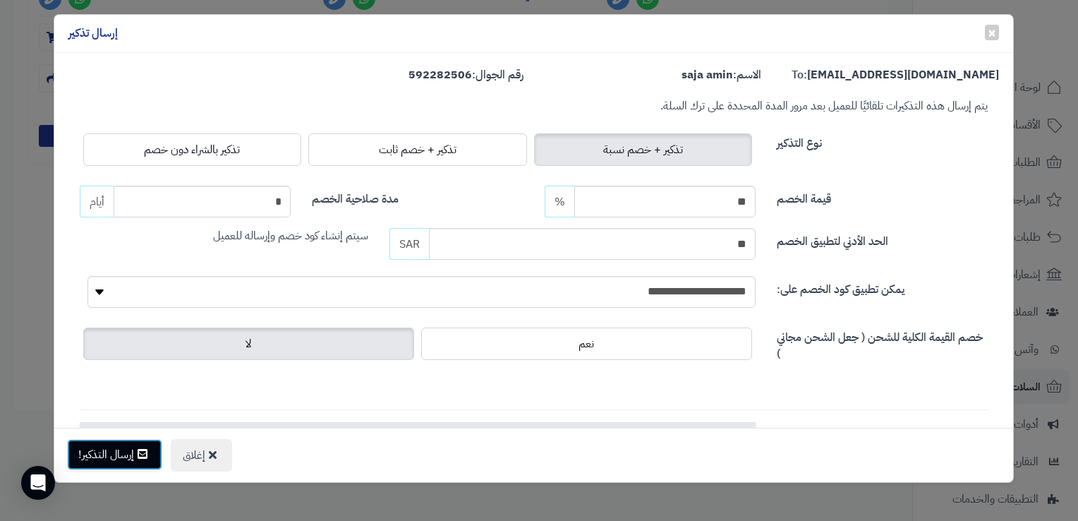
click at [127, 464] on button "إرسال التذكير!" at bounding box center [114, 454] width 95 height 31
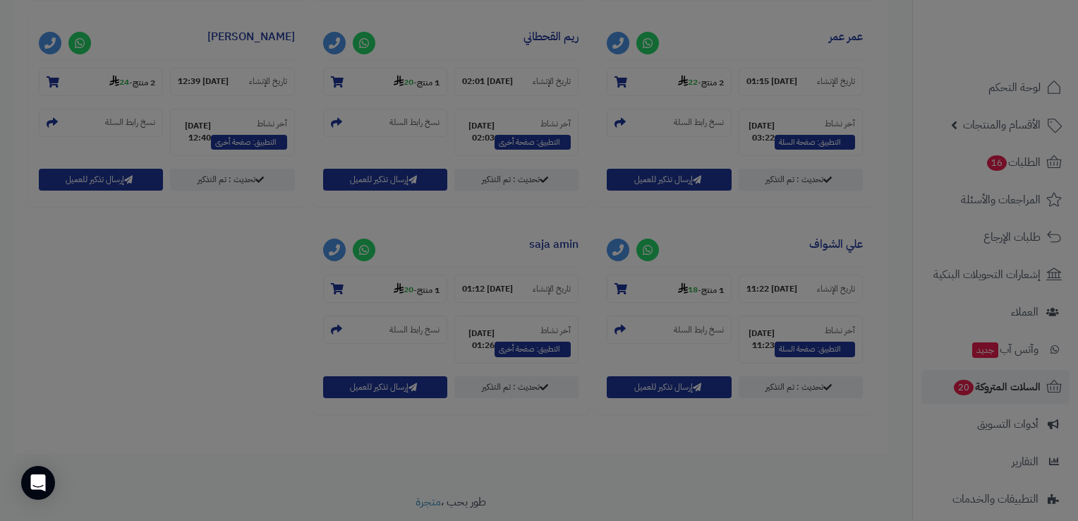
scroll to position [886, 0]
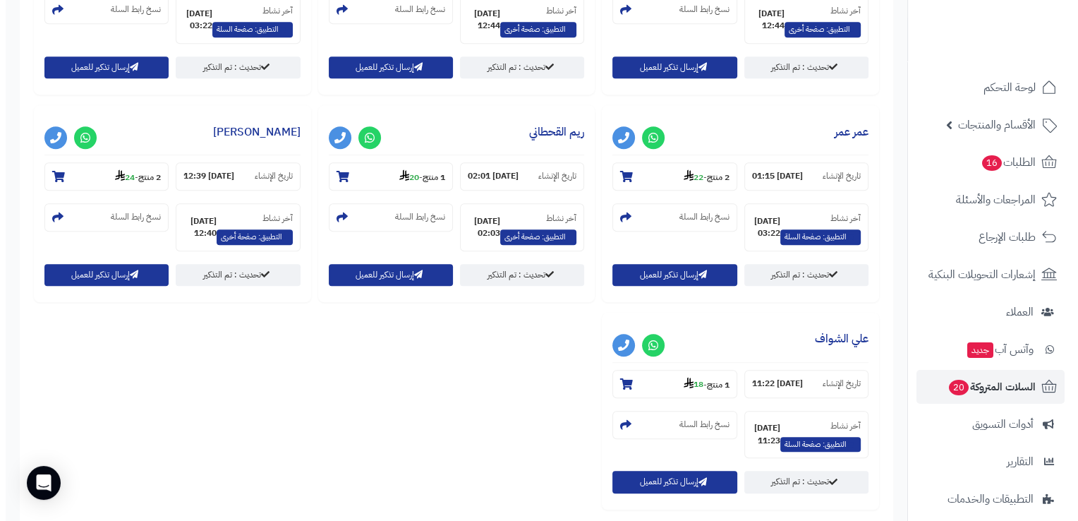
scroll to position [706, 0]
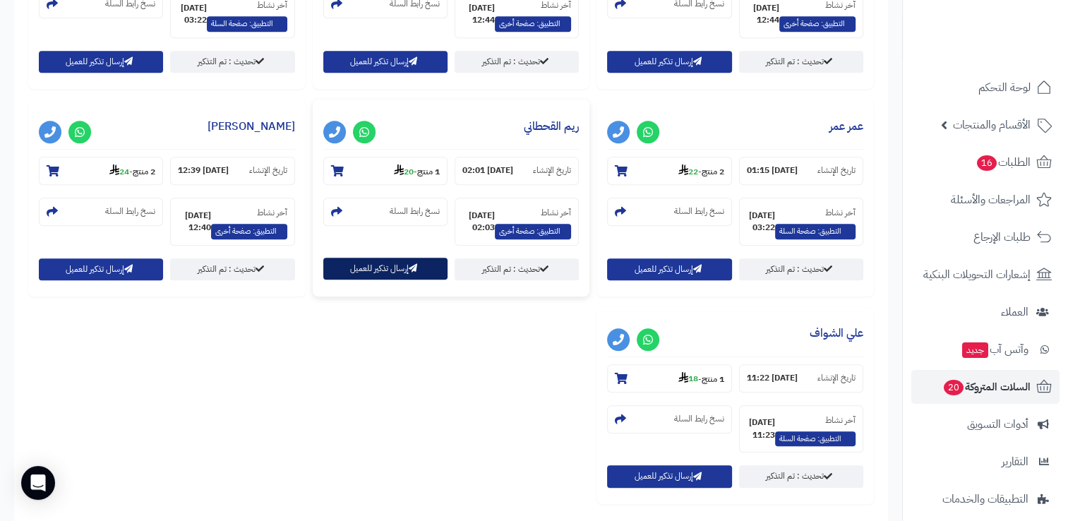
click at [404, 277] on button "إرسال تذكير للعميل" at bounding box center [385, 269] width 124 height 22
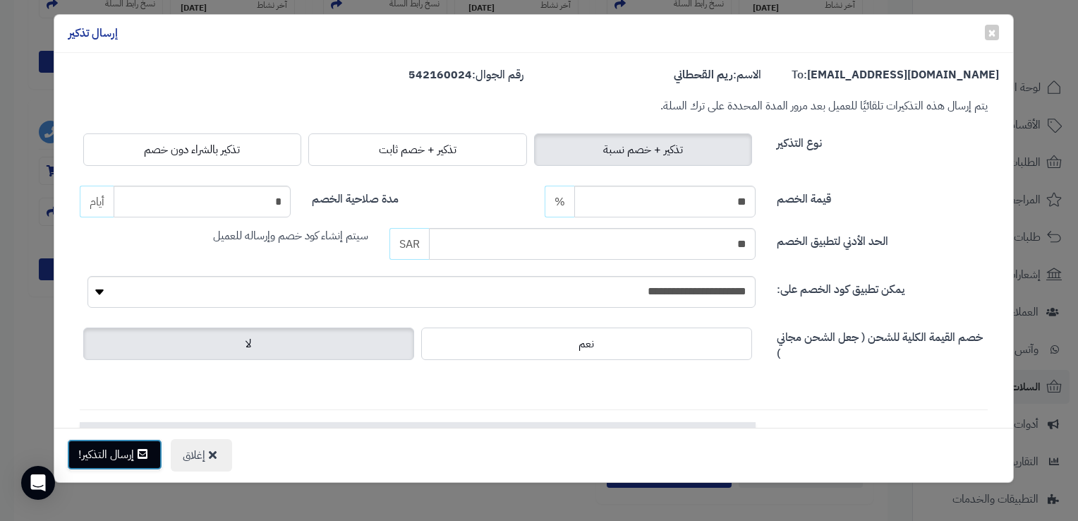
click at [133, 453] on button "إرسال التذكير!" at bounding box center [114, 454] width 95 height 31
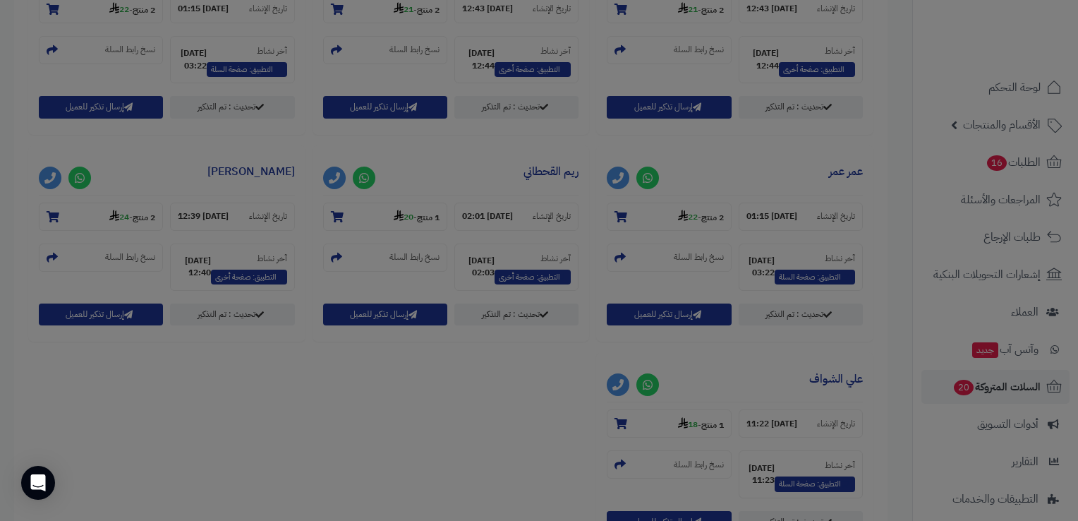
scroll to position [751, 0]
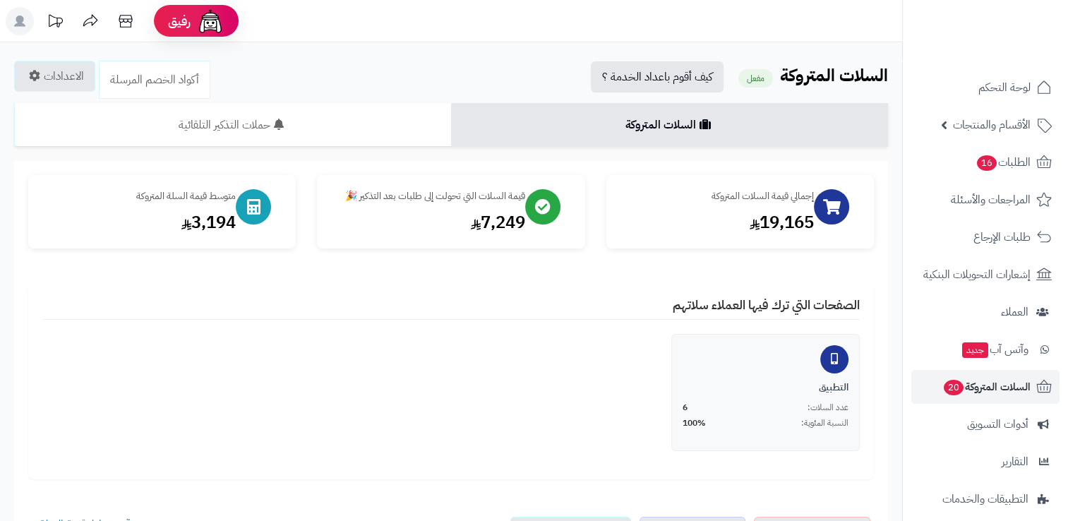
scroll to position [632, 0]
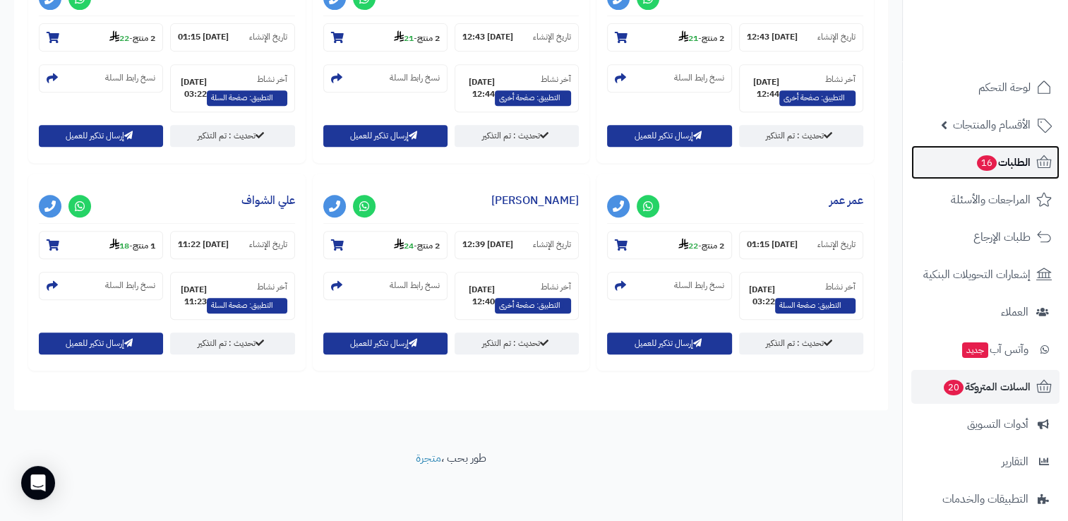
click at [975, 173] on link "الطلبات 16" at bounding box center [985, 162] width 148 height 34
